Goal: Task Accomplishment & Management: Use online tool/utility

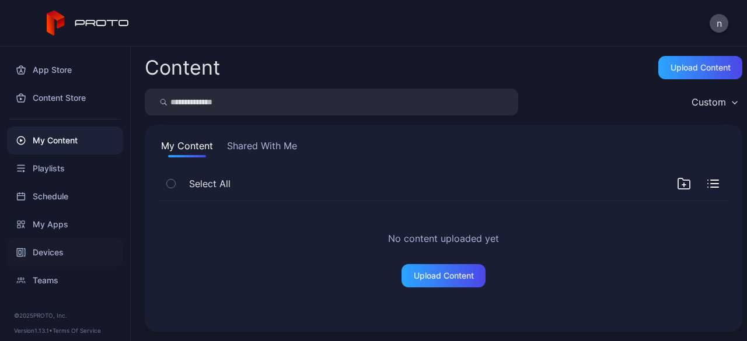
click at [61, 247] on div "Devices" at bounding box center [65, 253] width 116 height 28
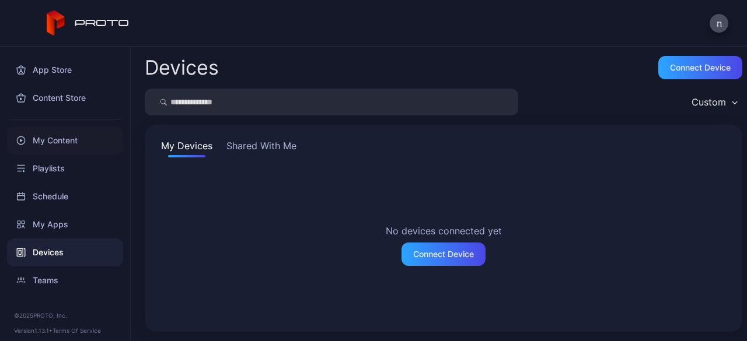
click at [54, 141] on div "My Content" at bounding box center [65, 141] width 116 height 28
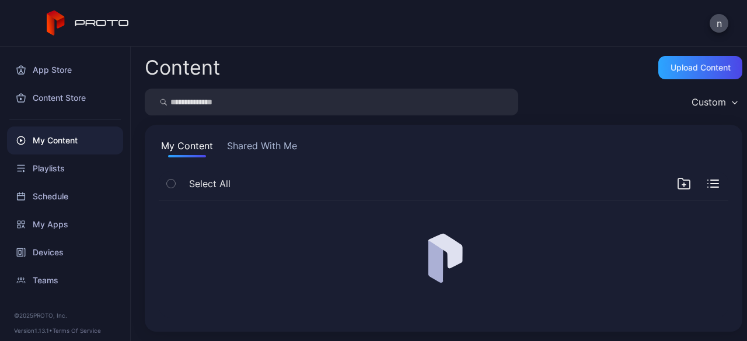
click at [279, 143] on button "Shared With Me" at bounding box center [262, 148] width 75 height 19
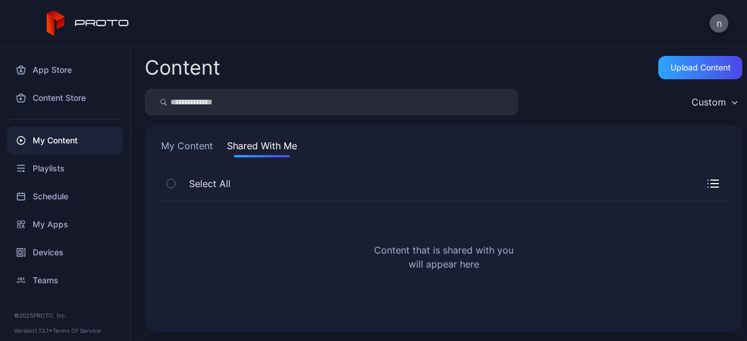
click at [720, 23] on button "n" at bounding box center [718, 23] width 19 height 19
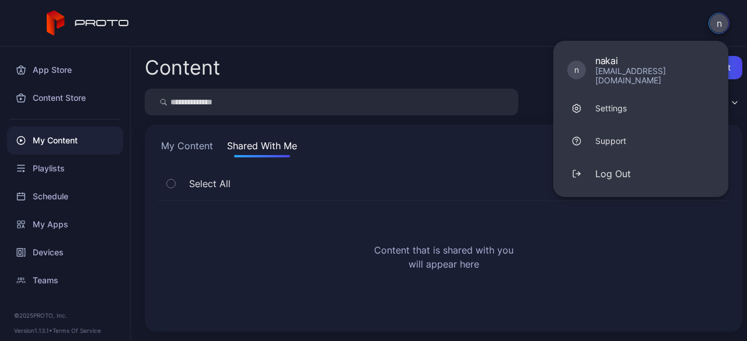
click at [720, 23] on button "n" at bounding box center [718, 23] width 21 height 21
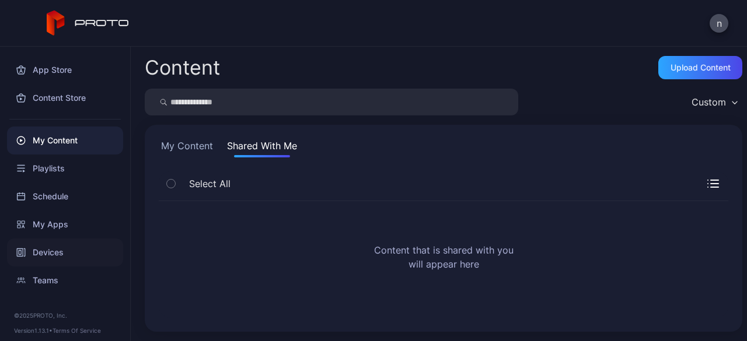
click at [28, 250] on div "Devices" at bounding box center [65, 253] width 116 height 28
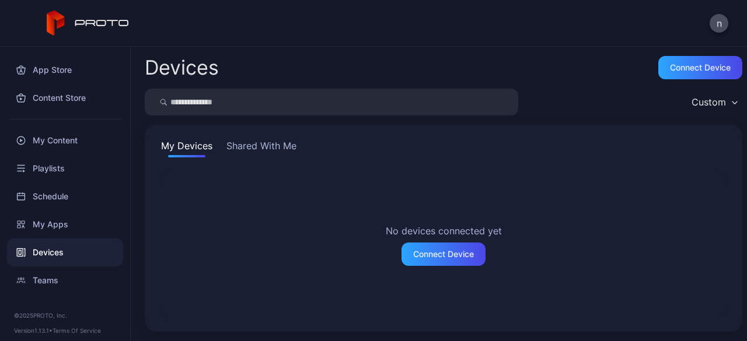
click at [250, 137] on div "My Devices Shared With Me No devices connected yet Connect Device" at bounding box center [443, 228] width 597 height 207
click at [248, 149] on button "Shared With Me" at bounding box center [261, 148] width 75 height 19
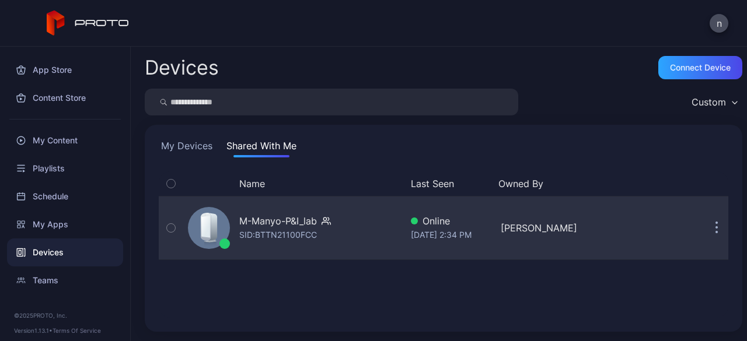
click at [190, 216] on div "M-Manyo-P&I_lab SID: BTTN21100FCC" at bounding box center [292, 228] width 218 height 58
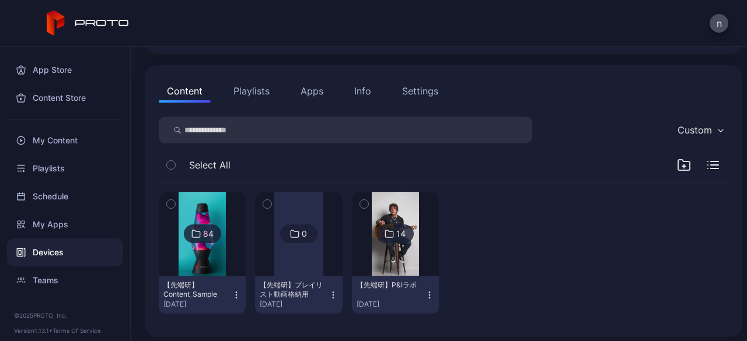
click at [388, 233] on icon at bounding box center [388, 234] width 9 height 14
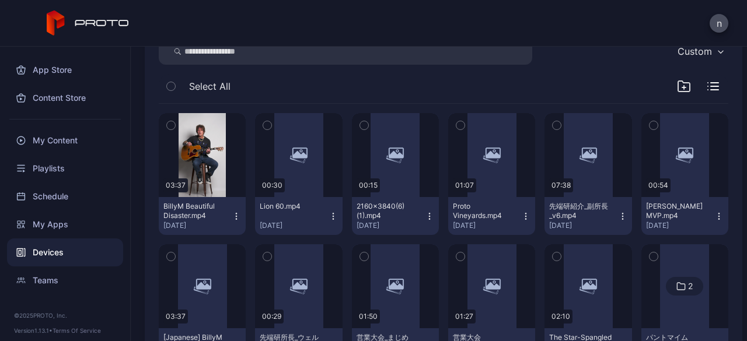
scroll to position [210, 0]
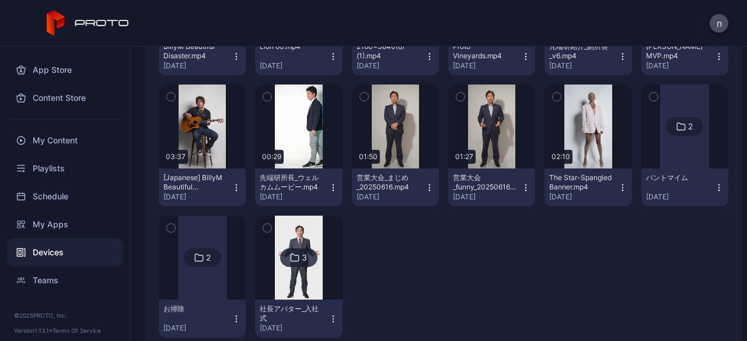
click at [283, 253] on div "3" at bounding box center [298, 258] width 37 height 19
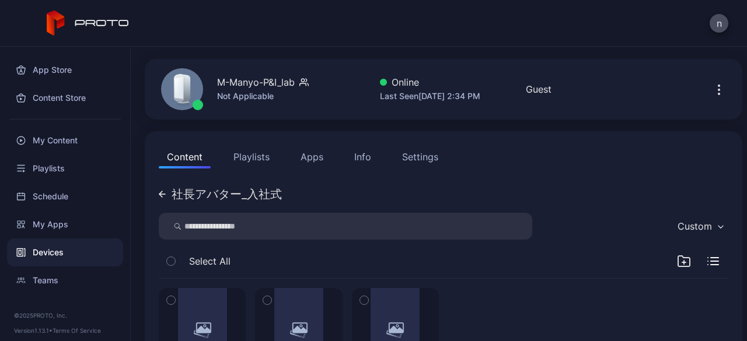
scroll to position [135, 0]
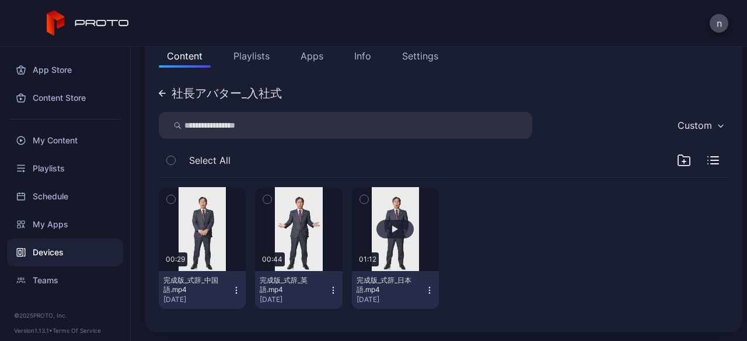
click at [387, 258] on button "button" at bounding box center [395, 229] width 87 height 84
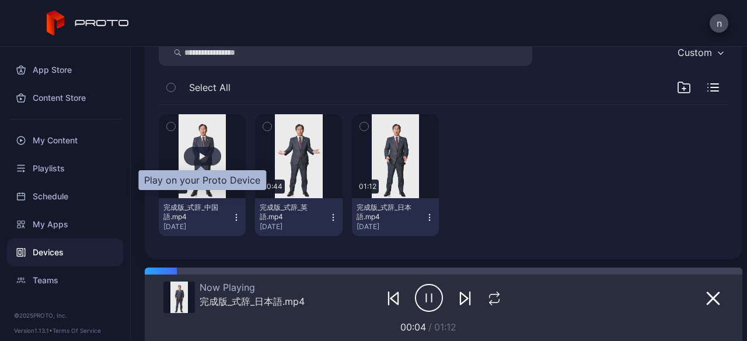
scroll to position [209, 0]
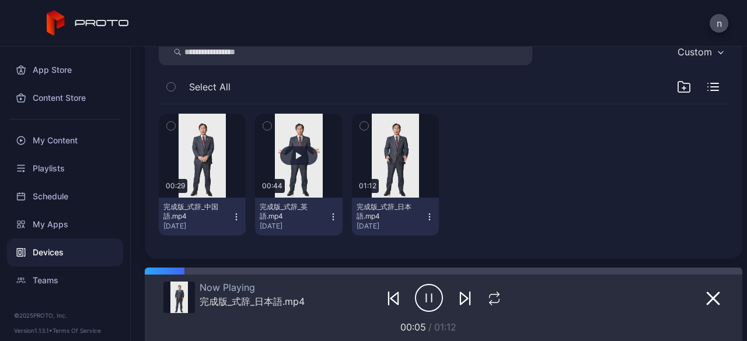
click at [278, 163] on button "button" at bounding box center [298, 156] width 87 height 84
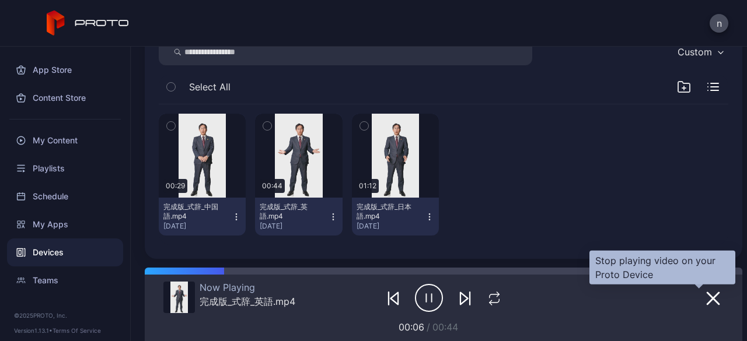
click at [707, 296] on icon "button" at bounding box center [713, 299] width 12 height 12
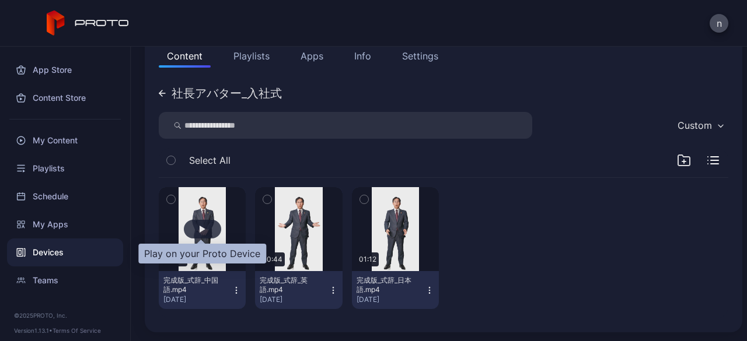
click at [204, 226] on div "button" at bounding box center [202, 229] width 37 height 19
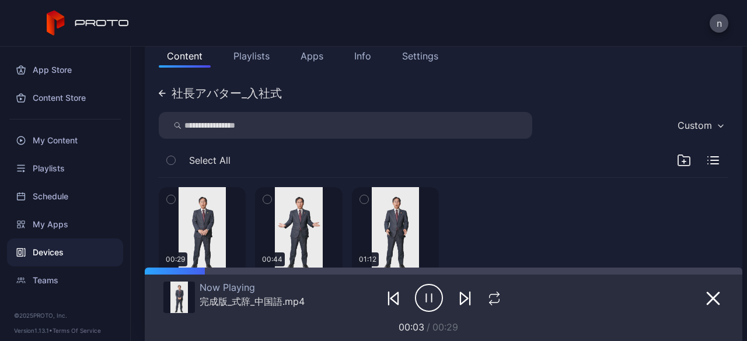
click at [167, 92] on div "社長アバター_入社式" at bounding box center [220, 94] width 123 height 12
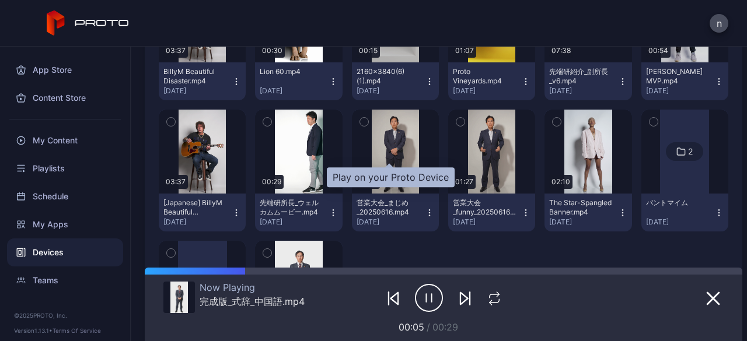
scroll to position [345, 0]
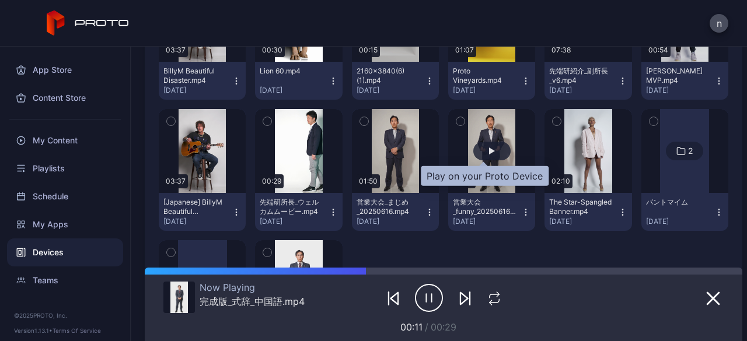
click at [474, 146] on div "button" at bounding box center [491, 151] width 37 height 19
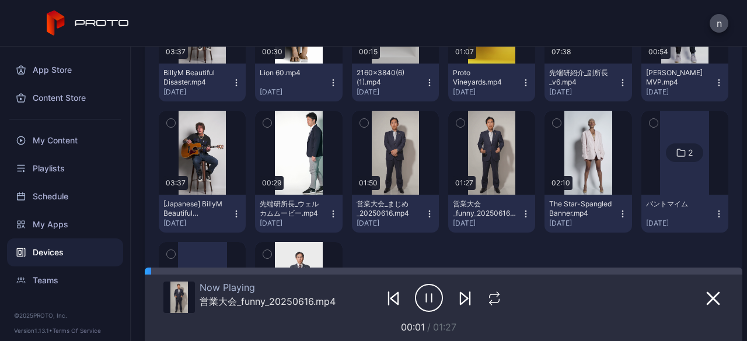
scroll to position [377, 0]
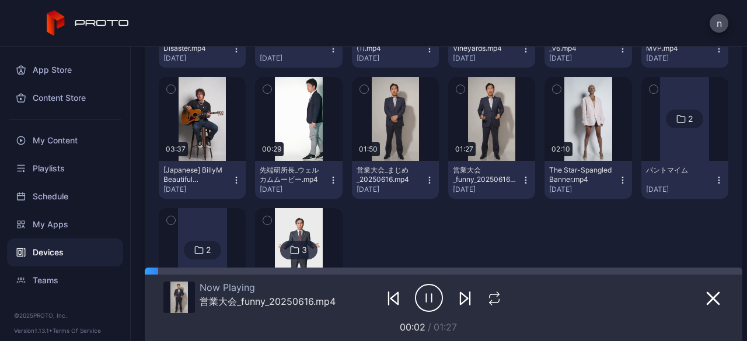
click at [216, 221] on div at bounding box center [202, 250] width 49 height 84
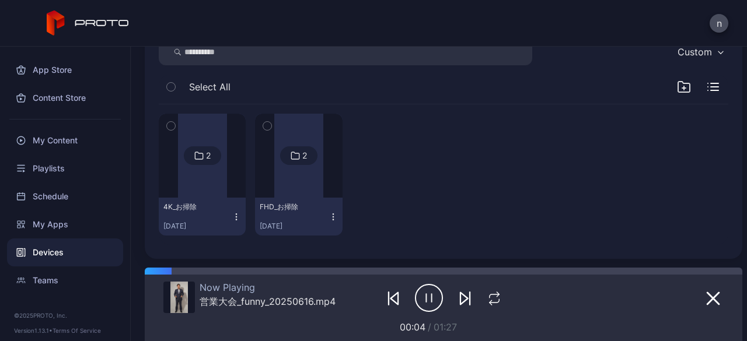
scroll to position [0, 0]
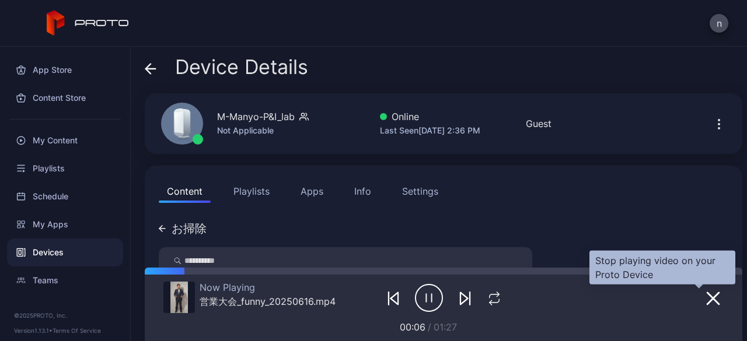
click at [706, 302] on icon "button" at bounding box center [713, 299] width 14 height 14
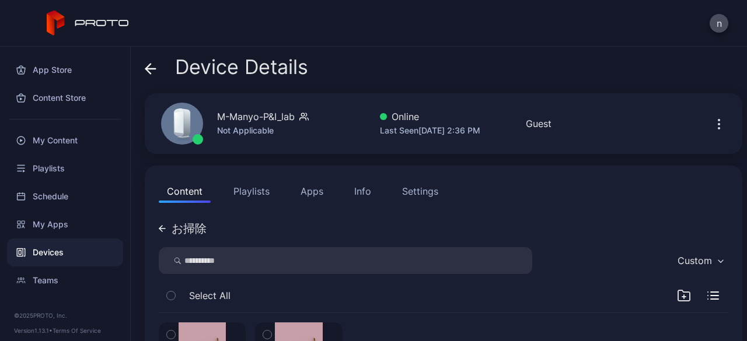
click at [153, 60] on span at bounding box center [151, 67] width 12 height 22
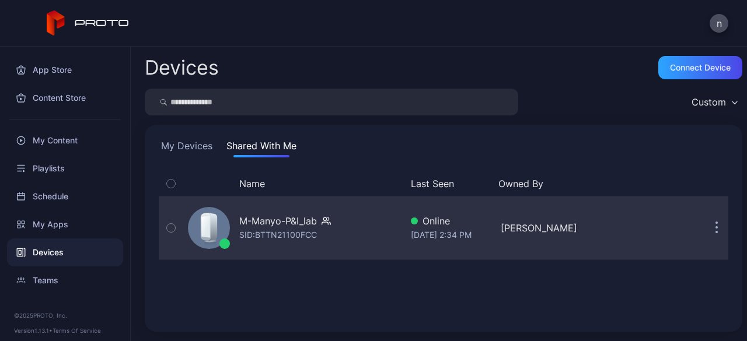
click at [215, 228] on icon at bounding box center [212, 227] width 9 height 28
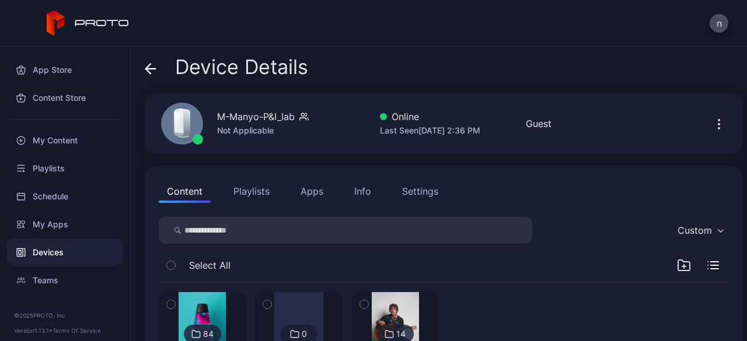
click at [323, 194] on button "Apps" at bounding box center [311, 191] width 39 height 23
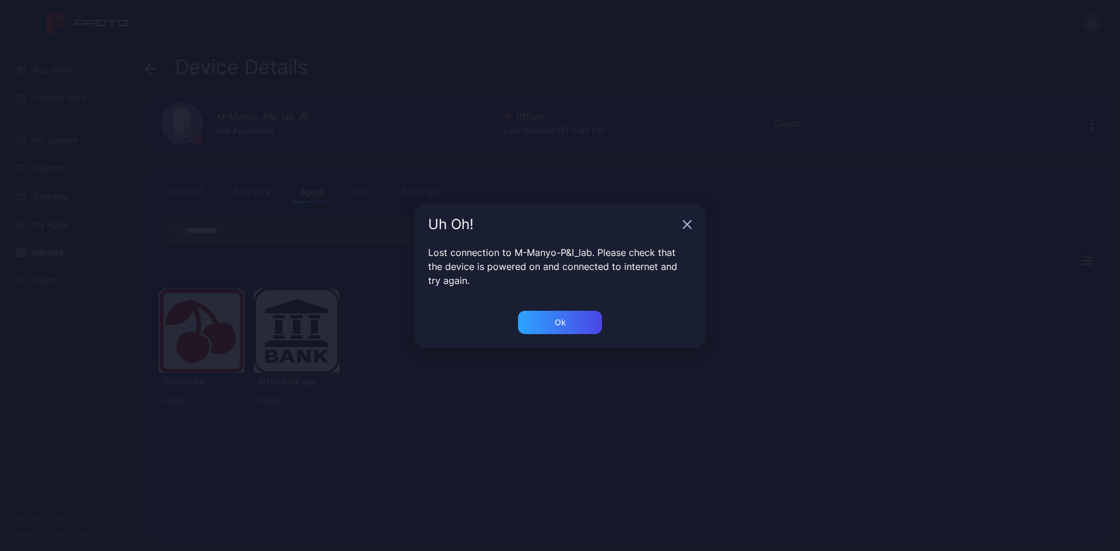
drag, startPoint x: 688, startPoint y: 225, endPoint x: 699, endPoint y: 228, distance: 11.3
click at [688, 225] on icon "button" at bounding box center [688, 225] width 8 height 8
